Goal: Find specific page/section: Find specific page/section

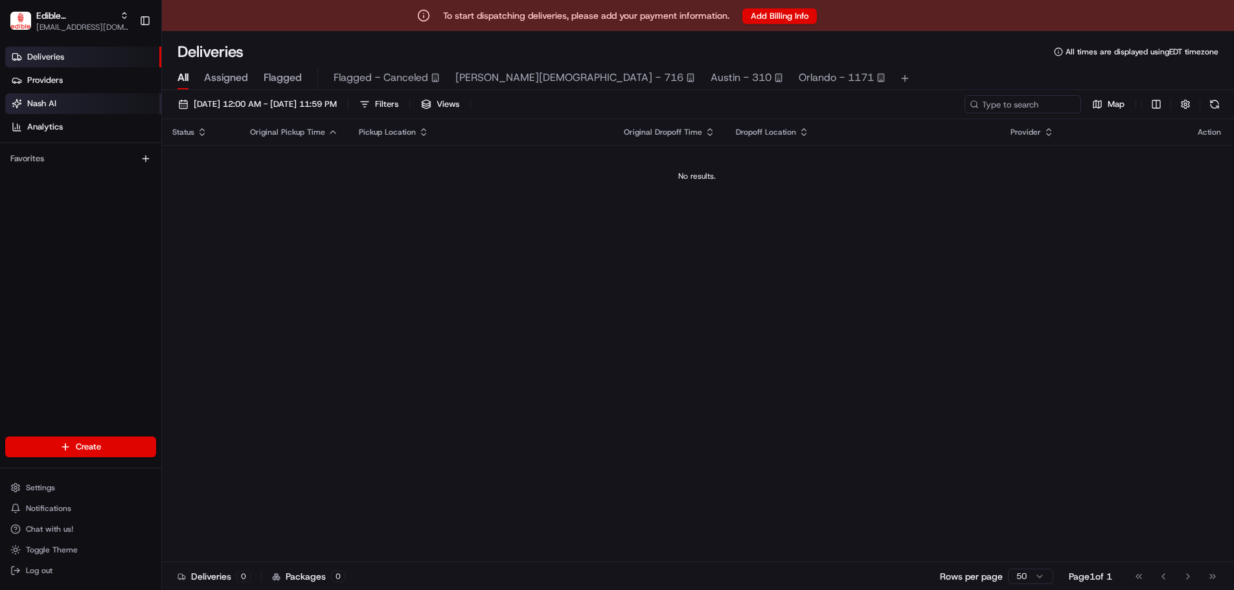
click at [58, 104] on link "Nash AI" at bounding box center [83, 103] width 156 height 21
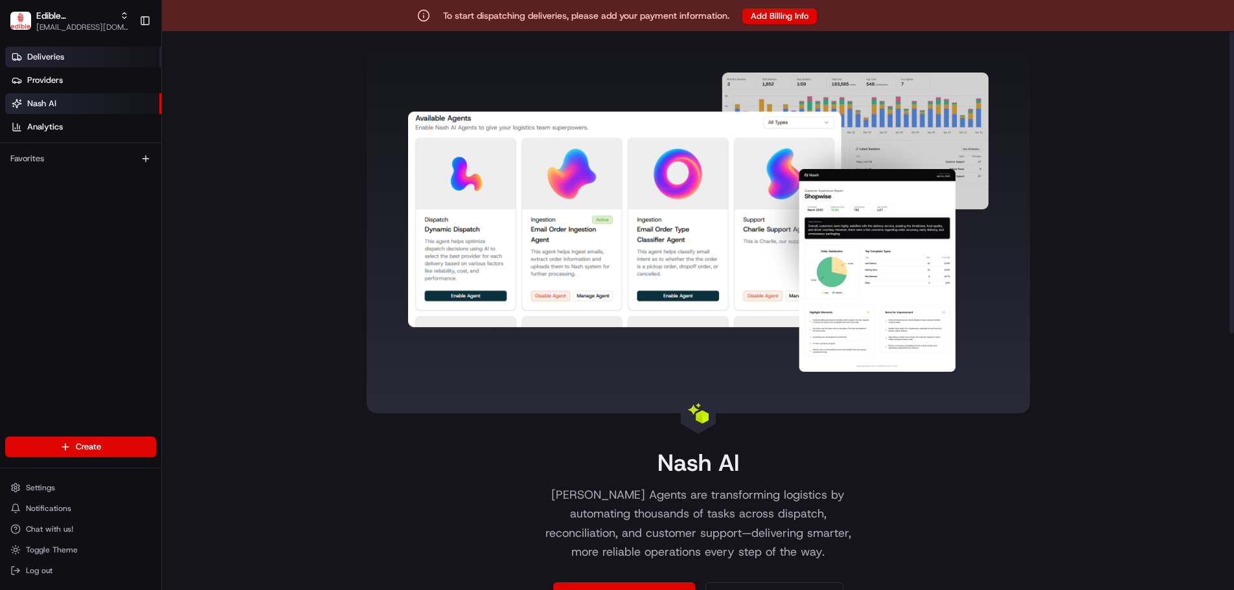
click at [49, 63] on link "Deliveries" at bounding box center [83, 57] width 156 height 21
